Goal: Task Accomplishment & Management: Manage account settings

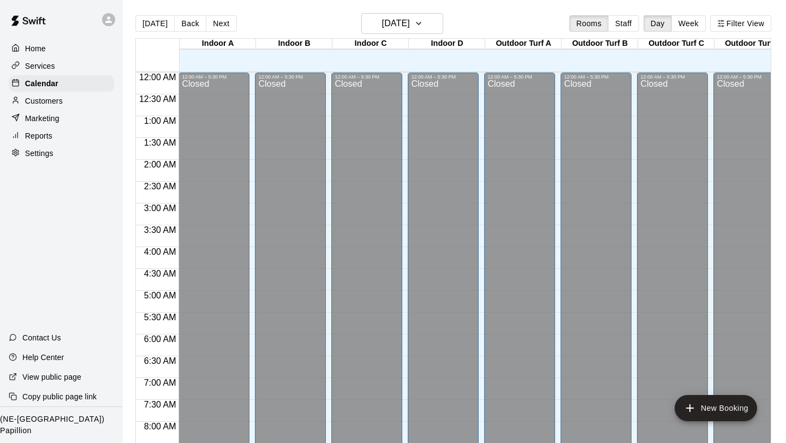
scroll to position [658, 0]
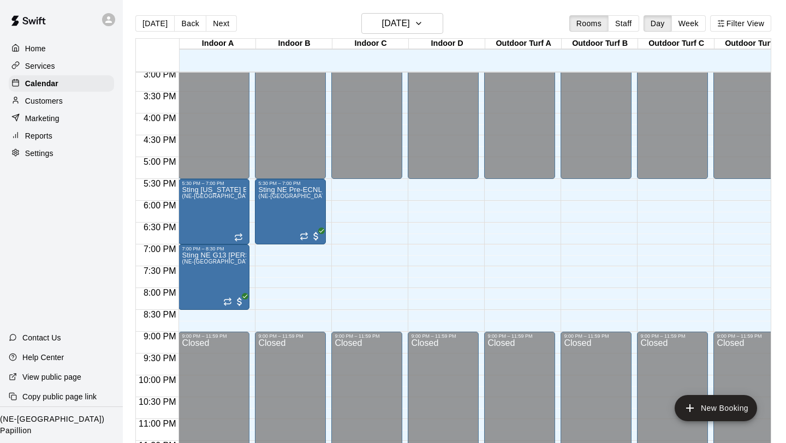
click at [112, 25] on div at bounding box center [111, 20] width 23 height 22
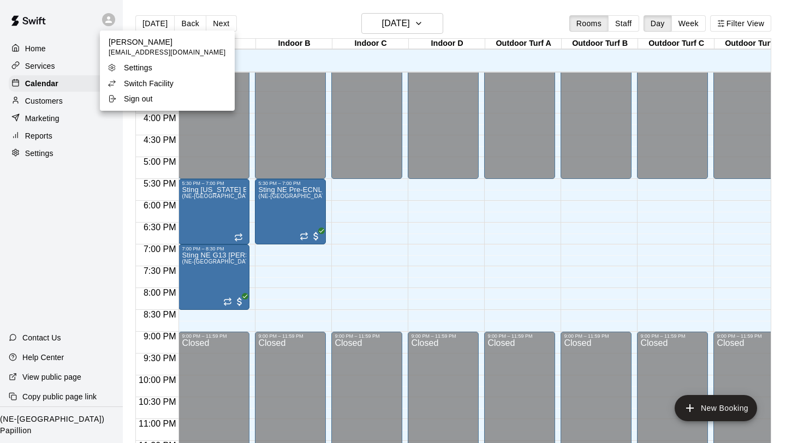
click at [137, 80] on p "Switch Facility" at bounding box center [149, 83] width 50 height 11
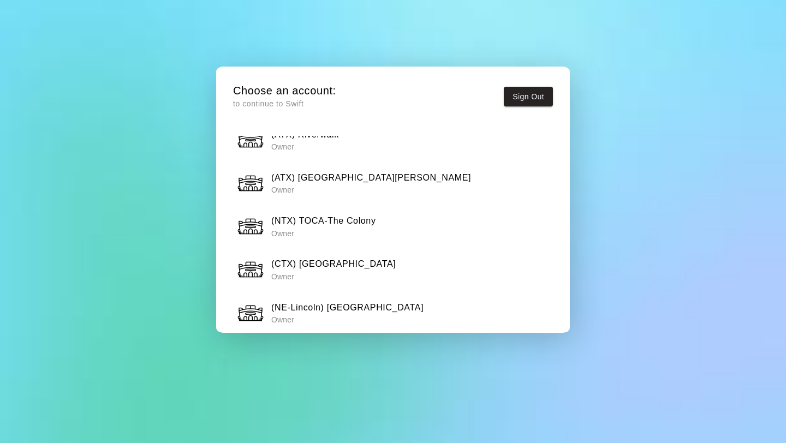
scroll to position [103, 0]
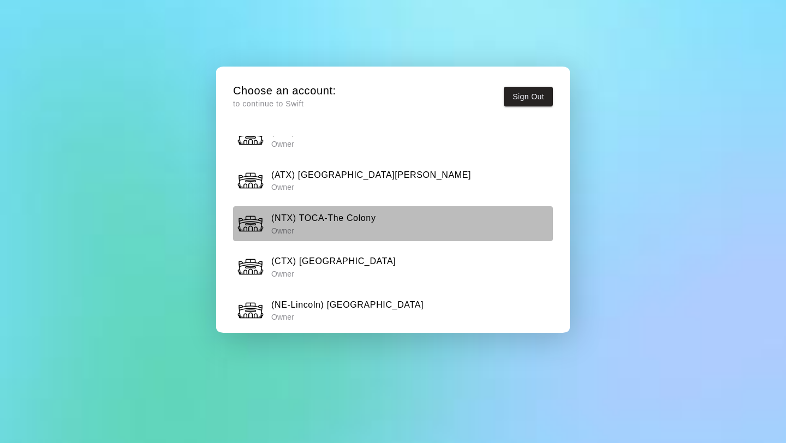
click at [355, 219] on h6 "(NTX) TOCA-The Colony" at bounding box center [323, 218] width 105 height 14
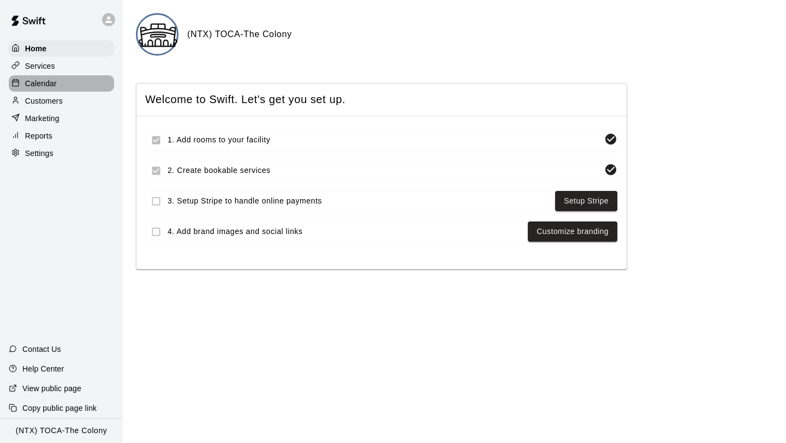
click at [64, 84] on div "Calendar" at bounding box center [61, 83] width 105 height 16
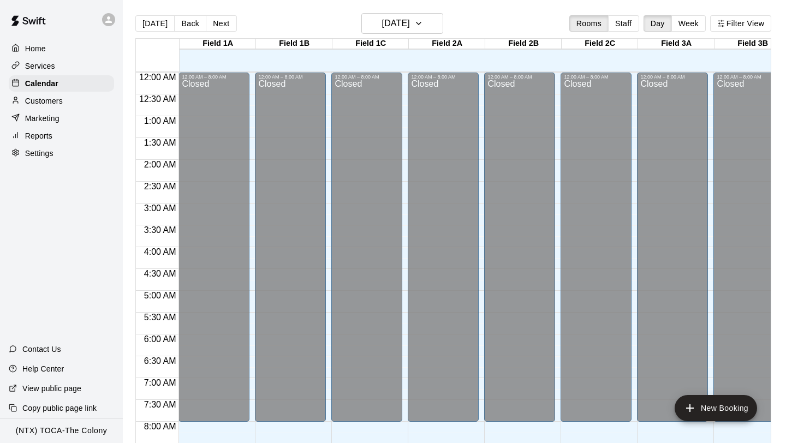
scroll to position [632, 0]
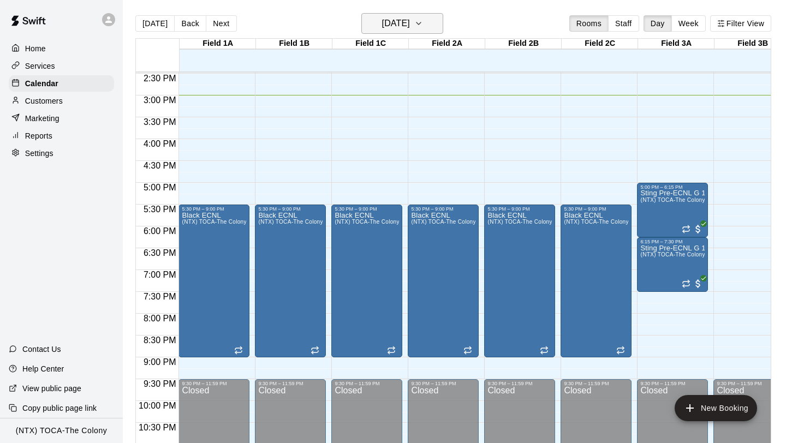
click at [423, 26] on icon "button" at bounding box center [418, 23] width 9 height 13
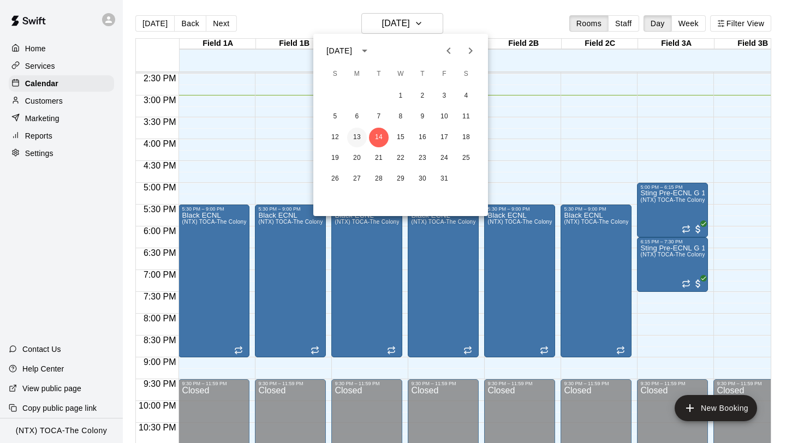
click at [363, 137] on button "13" at bounding box center [357, 138] width 20 height 20
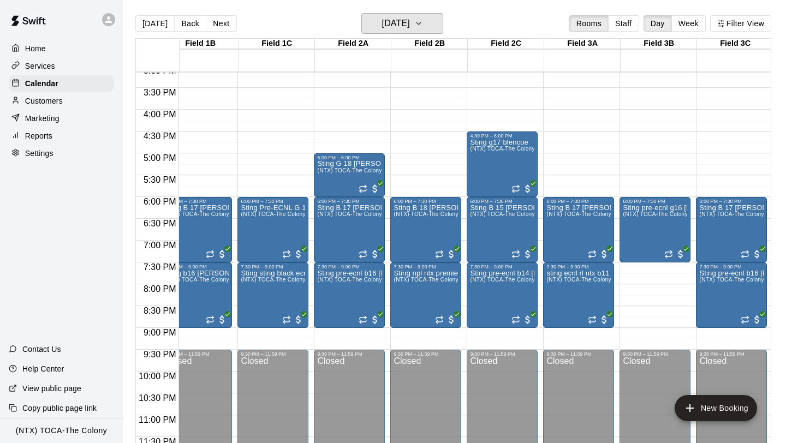
scroll to position [0, 0]
